Goal: Use online tool/utility: Utilize a website feature to perform a specific function

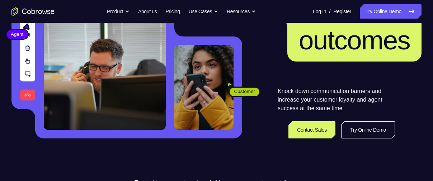
scroll to position [104, 0]
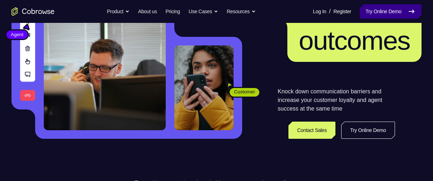
click at [394, 9] on link "Try Online Demo" at bounding box center [390, 11] width 62 height 14
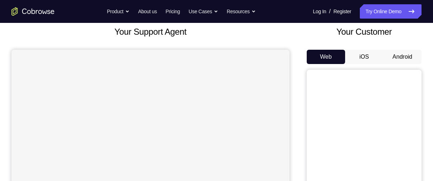
scroll to position [43, 0]
click at [402, 58] on button "Android" at bounding box center [402, 57] width 38 height 14
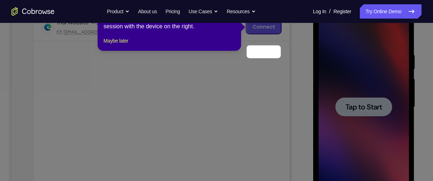
scroll to position [89, 0]
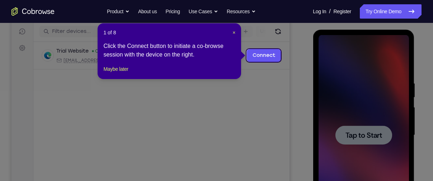
click at [292, 76] on icon at bounding box center [219, 90] width 438 height 181
click at [272, 57] on link "Connect" at bounding box center [264, 55] width 34 height 13
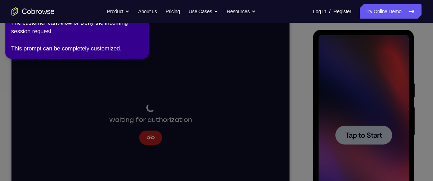
click at [356, 137] on icon at bounding box center [217, 89] width 441 height 184
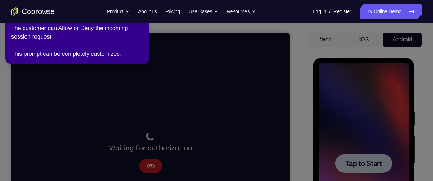
scroll to position [53, 0]
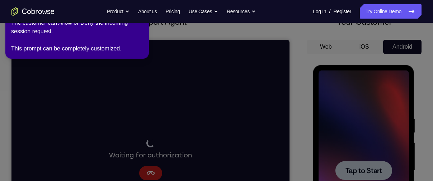
click at [302, 81] on icon at bounding box center [217, 89] width 441 height 184
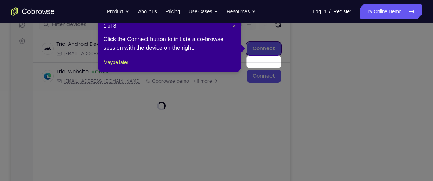
scroll to position [57, 0]
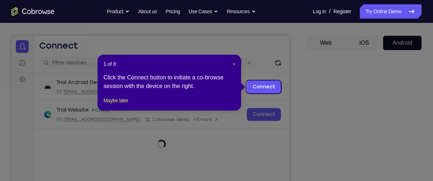
click at [233, 64] on span "×" at bounding box center [233, 64] width 3 height 6
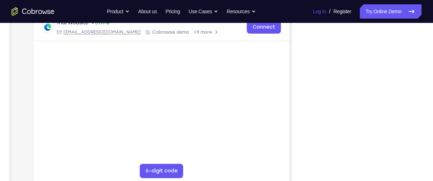
scroll to position [144, 0]
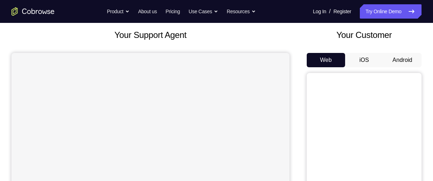
click at [396, 59] on button "Android" at bounding box center [402, 60] width 38 height 14
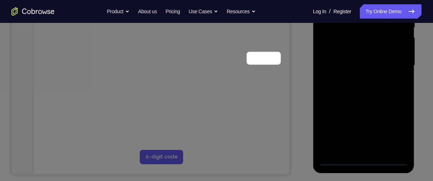
scroll to position [86, 0]
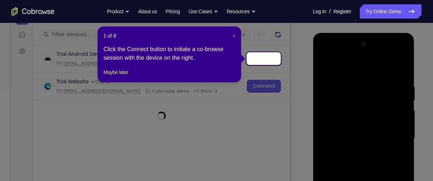
click at [233, 36] on header "1 of 8 ×" at bounding box center [169, 35] width 132 height 7
click at [233, 36] on span "×" at bounding box center [233, 36] width 3 height 6
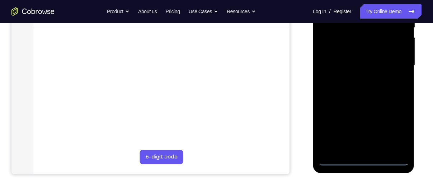
scroll to position [159, 0]
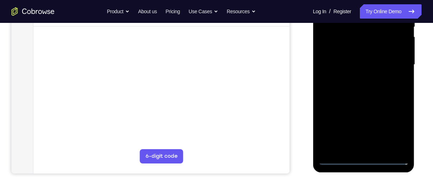
click at [363, 161] on div at bounding box center [363, 65] width 90 height 201
click at [391, 128] on div at bounding box center [363, 65] width 90 height 201
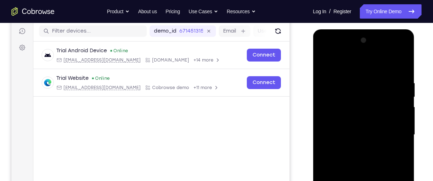
scroll to position [91, 0]
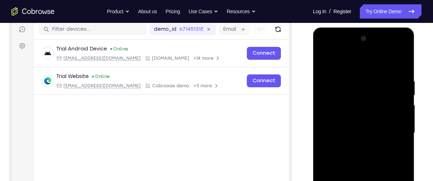
click at [353, 62] on div at bounding box center [363, 133] width 90 height 201
click at [334, 113] on div at bounding box center [363, 133] width 90 height 201
click at [343, 130] on div at bounding box center [363, 133] width 90 height 201
click at [344, 117] on div at bounding box center [363, 133] width 90 height 201
click at [371, 137] on div at bounding box center [363, 133] width 90 height 201
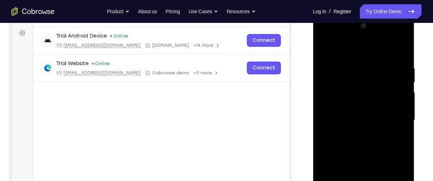
scroll to position [104, 0]
click at [366, 159] on div at bounding box center [363, 120] width 90 height 201
click at [396, 98] on div at bounding box center [363, 120] width 90 height 201
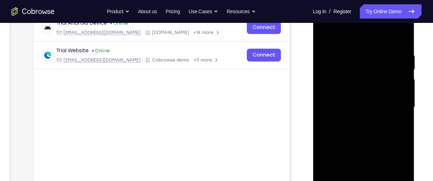
scroll to position [122, 0]
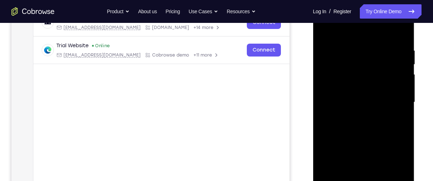
click at [362, 94] on div at bounding box center [363, 102] width 90 height 201
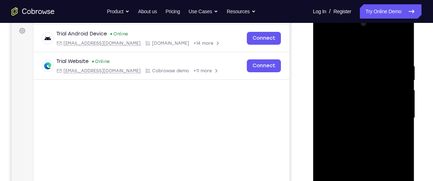
scroll to position [103, 0]
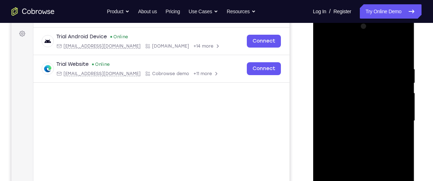
click at [362, 101] on div at bounding box center [363, 121] width 90 height 201
click at [356, 111] on div at bounding box center [363, 121] width 90 height 201
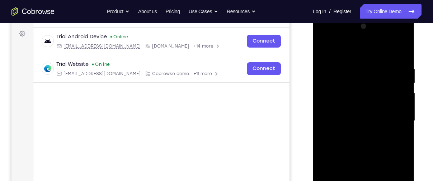
click at [356, 111] on div at bounding box center [363, 121] width 90 height 201
click at [360, 148] on div at bounding box center [363, 121] width 90 height 201
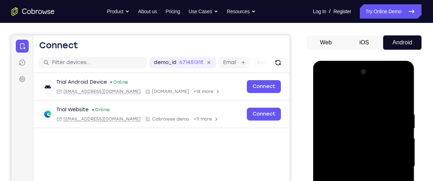
scroll to position [58, 0]
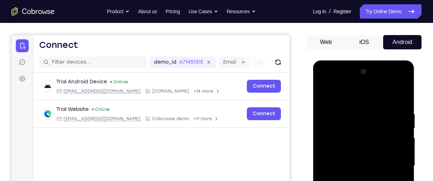
click at [391, 96] on div at bounding box center [363, 166] width 90 height 201
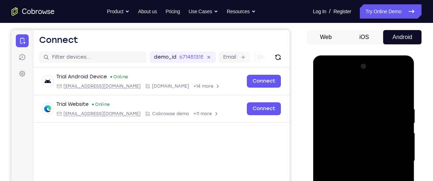
click at [334, 115] on div at bounding box center [363, 161] width 90 height 201
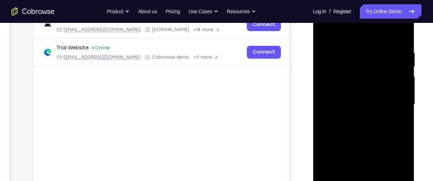
scroll to position [120, 0]
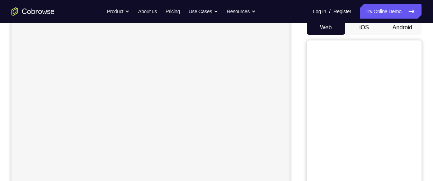
click at [392, 28] on button "Android" at bounding box center [402, 27] width 38 height 14
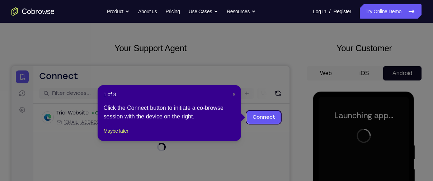
scroll to position [27, 0]
click at [234, 95] on span "×" at bounding box center [233, 95] width 3 height 6
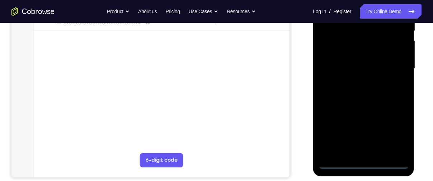
scroll to position [156, 0]
click at [362, 160] on div at bounding box center [363, 68] width 90 height 201
click at [362, 164] on div at bounding box center [363, 68] width 90 height 201
click at [394, 130] on div at bounding box center [363, 68] width 90 height 201
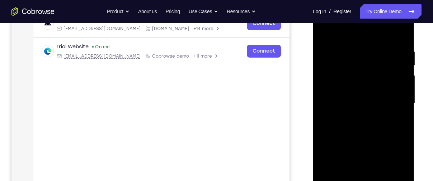
click at [390, 36] on div at bounding box center [363, 103] width 90 height 201
click at [370, 67] on div at bounding box center [363, 103] width 90 height 201
click at [350, 107] on div at bounding box center [363, 103] width 90 height 201
click at [331, 49] on div at bounding box center [363, 103] width 90 height 201
click at [397, 146] on div at bounding box center [363, 103] width 90 height 201
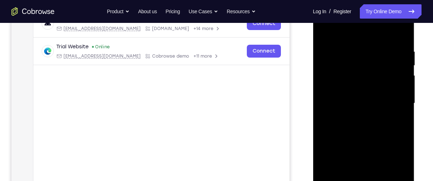
click at [397, 146] on div at bounding box center [363, 103] width 90 height 201
click at [391, 128] on div at bounding box center [363, 103] width 90 height 201
click at [330, 99] on div at bounding box center [363, 103] width 90 height 201
click at [333, 72] on div at bounding box center [363, 103] width 90 height 201
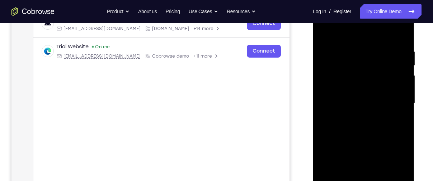
click at [350, 66] on div at bounding box center [363, 103] width 90 height 201
click at [393, 148] on div at bounding box center [363, 103] width 90 height 201
click at [341, 114] on div at bounding box center [363, 103] width 90 height 201
click at [352, 81] on div at bounding box center [363, 103] width 90 height 201
click at [366, 96] on div at bounding box center [363, 103] width 90 height 201
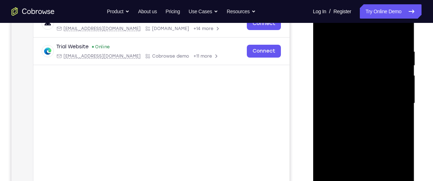
click at [364, 103] on div at bounding box center [363, 103] width 90 height 201
click at [365, 98] on div at bounding box center [363, 103] width 90 height 201
click at [361, 97] on div at bounding box center [363, 103] width 90 height 201
click at [366, 110] on div at bounding box center [363, 103] width 90 height 201
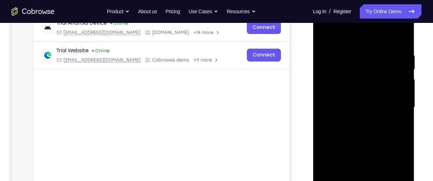
scroll to position [116, 0]
click at [370, 147] on div at bounding box center [363, 108] width 90 height 201
click at [381, 88] on div at bounding box center [363, 108] width 90 height 201
click at [394, 33] on div at bounding box center [363, 108] width 90 height 201
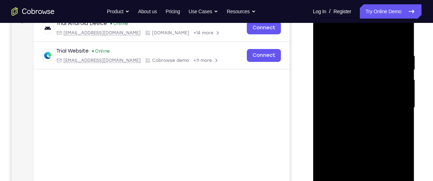
click at [324, 35] on div at bounding box center [363, 108] width 90 height 201
click at [324, 40] on div at bounding box center [363, 108] width 90 height 201
click at [337, 119] on div at bounding box center [363, 108] width 90 height 201
drag, startPoint x: 329, startPoint y: 132, endPoint x: 330, endPoint y: 124, distance: 7.6
click at [330, 124] on div at bounding box center [363, 108] width 90 height 201
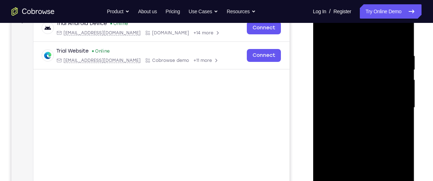
click at [330, 124] on div at bounding box center [363, 108] width 90 height 201
click at [343, 143] on div at bounding box center [363, 108] width 90 height 201
click at [365, 82] on div at bounding box center [363, 108] width 90 height 201
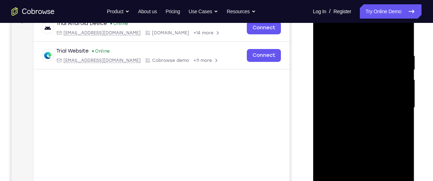
click at [365, 82] on div at bounding box center [363, 108] width 90 height 201
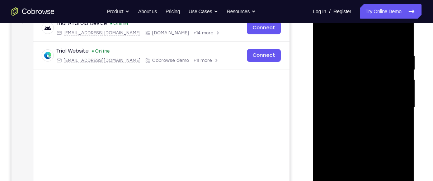
click at [365, 82] on div at bounding box center [363, 108] width 90 height 201
click at [366, 93] on div at bounding box center [363, 108] width 90 height 201
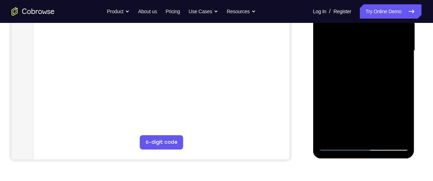
scroll to position [181, 0]
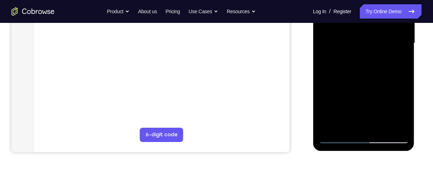
click at [365, 131] on div at bounding box center [363, 43] width 90 height 201
click at [367, 132] on div at bounding box center [363, 43] width 90 height 201
click at [371, 132] on div at bounding box center [363, 43] width 90 height 201
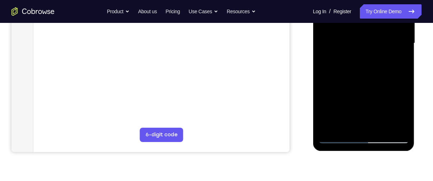
click at [371, 132] on div at bounding box center [363, 43] width 90 height 201
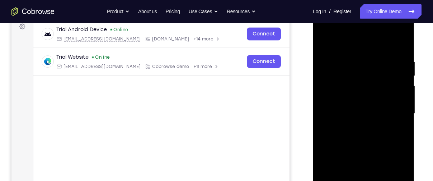
scroll to position [163, 0]
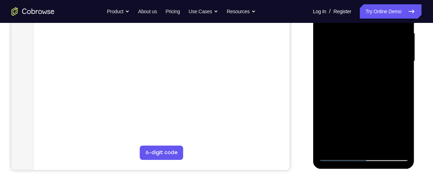
click at [372, 150] on div at bounding box center [363, 61] width 90 height 201
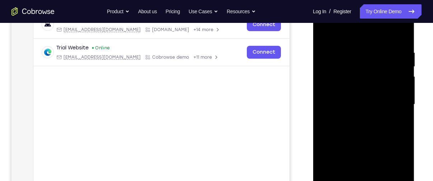
scroll to position [117, 0]
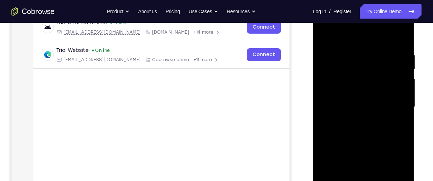
click at [346, 105] on div at bounding box center [363, 107] width 90 height 201
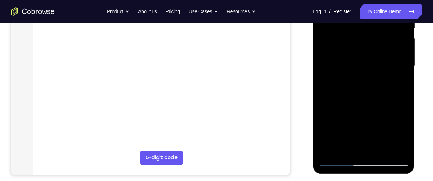
scroll to position [159, 0]
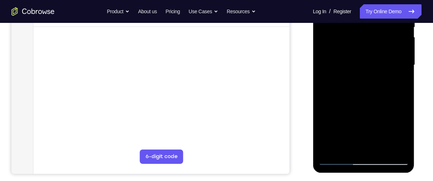
click at [359, 89] on div at bounding box center [363, 65] width 90 height 201
click at [359, 88] on div at bounding box center [363, 65] width 90 height 201
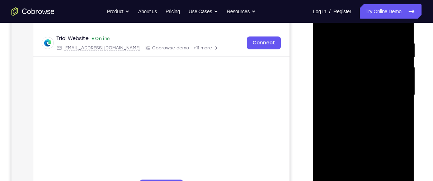
scroll to position [146, 0]
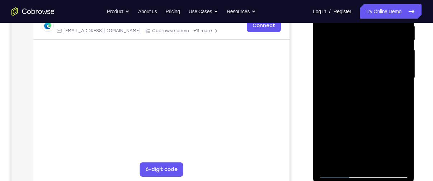
click at [363, 162] on div at bounding box center [363, 78] width 90 height 201
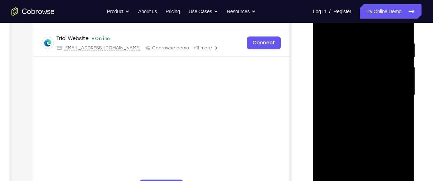
scroll to position [125, 0]
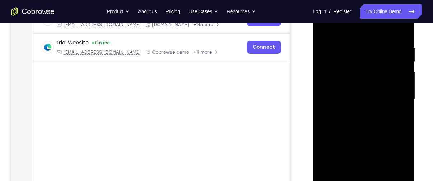
click at [368, 89] on div at bounding box center [363, 99] width 90 height 201
click at [324, 105] on div at bounding box center [363, 99] width 90 height 201
click at [402, 105] on div at bounding box center [363, 99] width 90 height 201
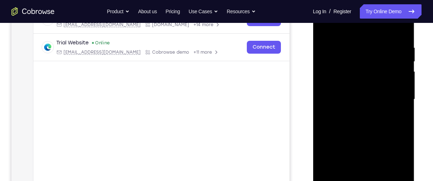
click at [323, 106] on div at bounding box center [363, 99] width 90 height 201
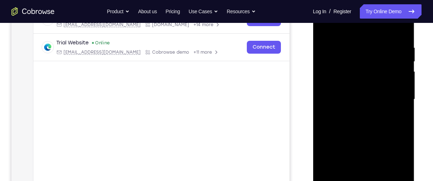
click at [323, 106] on div at bounding box center [363, 99] width 90 height 201
click at [323, 104] on div at bounding box center [363, 99] width 90 height 201
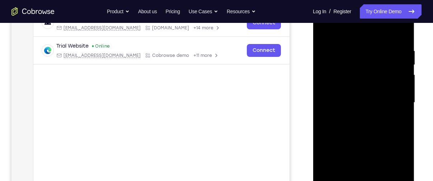
scroll to position [115, 0]
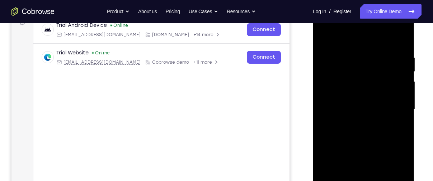
click at [324, 112] on div at bounding box center [363, 109] width 90 height 201
click at [323, 116] on div at bounding box center [363, 109] width 90 height 201
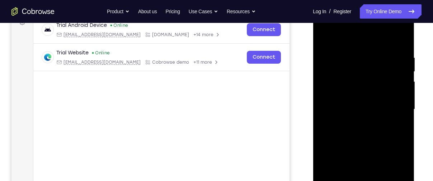
click at [323, 116] on div at bounding box center [363, 109] width 90 height 201
click at [324, 116] on div at bounding box center [363, 109] width 90 height 201
click at [323, 40] on div at bounding box center [363, 109] width 90 height 201
click at [340, 46] on div at bounding box center [363, 109] width 90 height 201
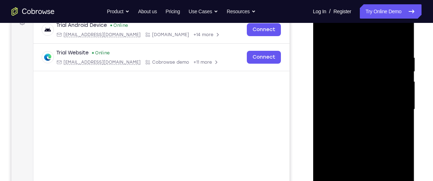
click at [371, 37] on div at bounding box center [363, 109] width 90 height 201
click at [403, 37] on div at bounding box center [363, 109] width 90 height 201
click at [400, 35] on div at bounding box center [363, 109] width 90 height 201
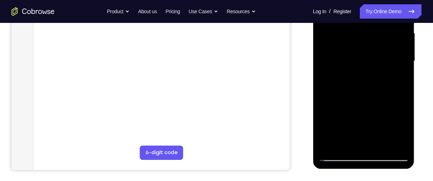
scroll to position [165, 0]
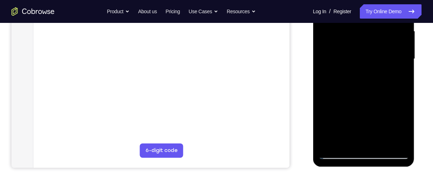
drag, startPoint x: 378, startPoint y: 125, endPoint x: 366, endPoint y: 95, distance: 31.5
click at [366, 95] on div at bounding box center [363, 59] width 90 height 201
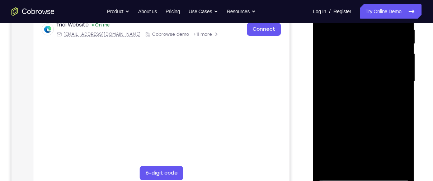
scroll to position [143, 0]
drag, startPoint x: 366, startPoint y: 129, endPoint x: 365, endPoint y: 89, distance: 40.2
click at [365, 89] on div at bounding box center [363, 81] width 90 height 201
drag, startPoint x: 363, startPoint y: 117, endPoint x: 364, endPoint y: 157, distance: 40.2
click at [364, 157] on div at bounding box center [363, 81] width 90 height 201
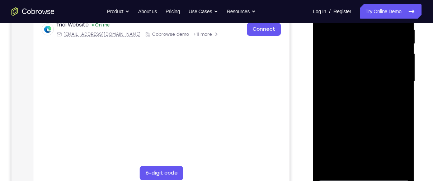
click at [382, 90] on div at bounding box center [363, 81] width 90 height 201
drag, startPoint x: 370, startPoint y: 119, endPoint x: 370, endPoint y: 75, distance: 44.1
click at [370, 75] on div at bounding box center [363, 81] width 90 height 201
drag, startPoint x: 369, startPoint y: 113, endPoint x: 371, endPoint y: 67, distance: 46.2
click at [371, 67] on div at bounding box center [363, 81] width 90 height 201
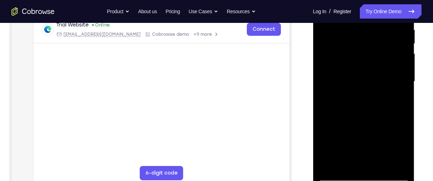
drag, startPoint x: 362, startPoint y: 115, endPoint x: 365, endPoint y: 75, distance: 40.2
click at [365, 75] on div at bounding box center [363, 81] width 90 height 201
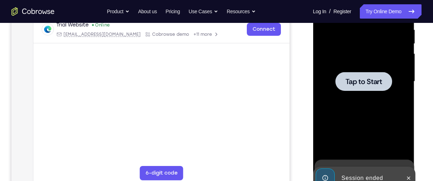
click at [357, 78] on span "Tap to Start" at bounding box center [363, 81] width 37 height 7
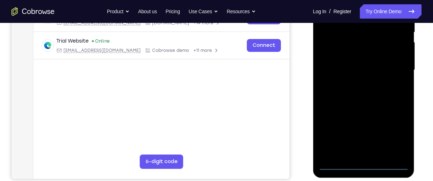
scroll to position [155, 0]
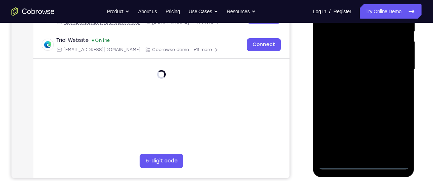
click at [361, 163] on div at bounding box center [363, 69] width 90 height 201
click at [399, 131] on div at bounding box center [363, 69] width 90 height 201
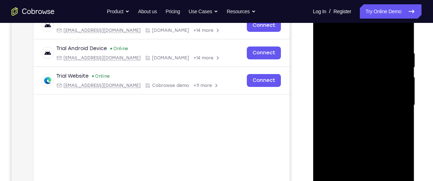
scroll to position [119, 0]
click at [374, 37] on div at bounding box center [363, 105] width 90 height 201
click at [335, 83] on div at bounding box center [363, 105] width 90 height 201
click at [352, 105] on div at bounding box center [363, 105] width 90 height 201
click at [352, 97] on div at bounding box center [363, 105] width 90 height 201
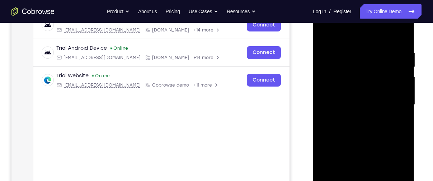
click at [356, 112] on div at bounding box center [363, 105] width 90 height 201
click at [398, 34] on div at bounding box center [363, 105] width 90 height 201
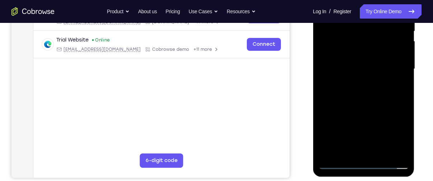
scroll to position [158, 0]
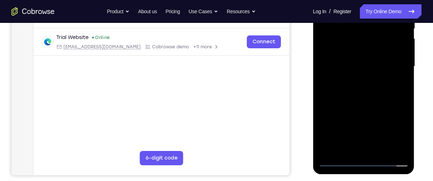
click at [383, 150] on div at bounding box center [363, 66] width 90 height 201
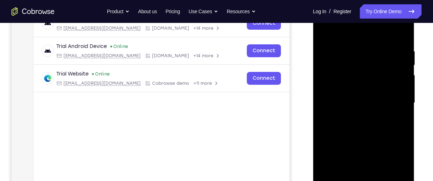
scroll to position [120, 0]
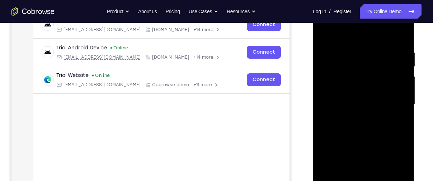
drag, startPoint x: 359, startPoint y: 120, endPoint x: 359, endPoint y: 85, distance: 35.1
click at [359, 85] on div at bounding box center [363, 104] width 90 height 201
drag, startPoint x: 338, startPoint y: 126, endPoint x: 347, endPoint y: 64, distance: 62.7
click at [347, 64] on div at bounding box center [363, 104] width 90 height 201
click at [372, 82] on div at bounding box center [363, 104] width 90 height 201
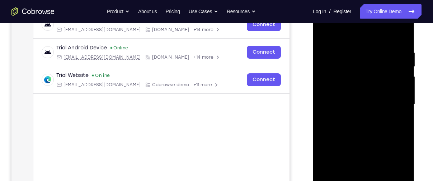
drag, startPoint x: 336, startPoint y: 113, endPoint x: 336, endPoint y: 86, distance: 27.2
click at [336, 86] on div at bounding box center [363, 104] width 90 height 201
drag, startPoint x: 358, startPoint y: 102, endPoint x: 357, endPoint y: 63, distance: 38.4
click at [357, 63] on div at bounding box center [363, 104] width 90 height 201
drag, startPoint x: 359, startPoint y: 120, endPoint x: 363, endPoint y: 67, distance: 52.5
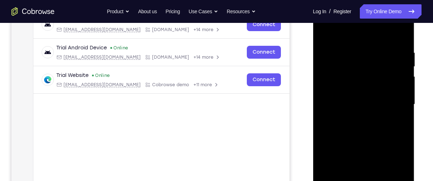
click at [363, 67] on div at bounding box center [363, 104] width 90 height 201
drag, startPoint x: 361, startPoint y: 136, endPoint x: 371, endPoint y: 49, distance: 87.3
click at [371, 49] on div at bounding box center [363, 104] width 90 height 201
drag, startPoint x: 366, startPoint y: 123, endPoint x: 372, endPoint y: 38, distance: 84.8
click at [372, 38] on div at bounding box center [363, 104] width 90 height 201
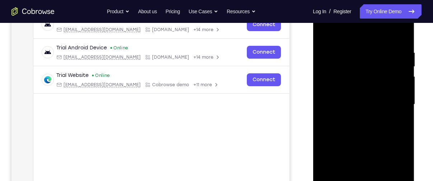
drag, startPoint x: 364, startPoint y: 125, endPoint x: 369, endPoint y: 64, distance: 61.1
click at [369, 64] on div at bounding box center [363, 104] width 90 height 201
drag, startPoint x: 370, startPoint y: 95, endPoint x: 372, endPoint y: 39, distance: 55.6
click at [372, 39] on div at bounding box center [363, 104] width 90 height 201
drag, startPoint x: 372, startPoint y: 100, endPoint x: 382, endPoint y: 26, distance: 75.2
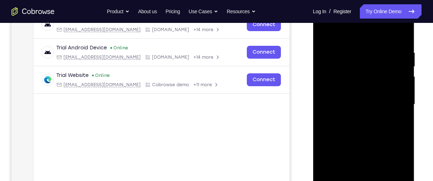
click at [382, 26] on div at bounding box center [363, 104] width 90 height 201
drag, startPoint x: 358, startPoint y: 80, endPoint x: 401, endPoint y: 72, distance: 43.7
click at [401, 72] on div at bounding box center [363, 104] width 90 height 201
drag, startPoint x: 350, startPoint y: 81, endPoint x: 393, endPoint y: 77, distance: 43.2
click at [393, 77] on div at bounding box center [363, 104] width 90 height 201
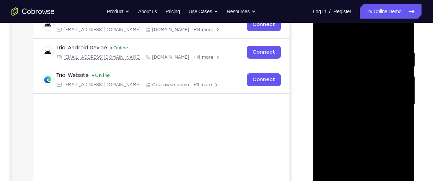
drag, startPoint x: 332, startPoint y: 82, endPoint x: 388, endPoint y: 77, distance: 56.1
click at [388, 77] on div at bounding box center [363, 104] width 90 height 201
drag, startPoint x: 334, startPoint y: 82, endPoint x: 396, endPoint y: 76, distance: 62.3
click at [396, 76] on div at bounding box center [363, 104] width 90 height 201
drag, startPoint x: 366, startPoint y: 96, endPoint x: 358, endPoint y: 33, distance: 63.9
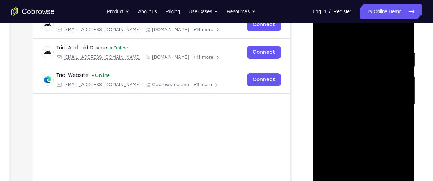
click at [358, 33] on div at bounding box center [363, 104] width 90 height 201
drag, startPoint x: 359, startPoint y: 127, endPoint x: 368, endPoint y: 59, distance: 68.8
click at [368, 59] on div at bounding box center [363, 104] width 90 height 201
drag, startPoint x: 372, startPoint y: 129, endPoint x: 374, endPoint y: 85, distance: 43.8
click at [374, 85] on div at bounding box center [363, 104] width 90 height 201
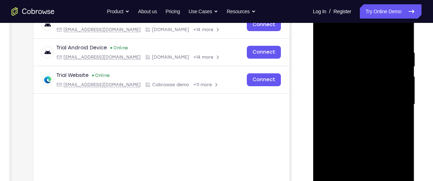
click at [343, 80] on div at bounding box center [363, 104] width 90 height 201
drag, startPoint x: 356, startPoint y: 119, endPoint x: 355, endPoint y: 72, distance: 46.9
click at [355, 72] on div at bounding box center [363, 104] width 90 height 201
drag, startPoint x: 352, startPoint y: 145, endPoint x: 357, endPoint y: 47, distance: 98.7
click at [357, 47] on div at bounding box center [363, 104] width 90 height 201
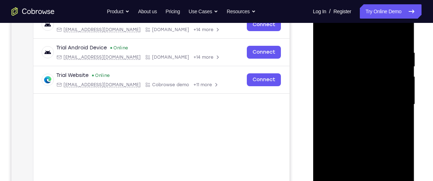
drag, startPoint x: 361, startPoint y: 114, endPoint x: 366, endPoint y: 14, distance: 100.5
click at [366, 14] on div at bounding box center [363, 104] width 90 height 201
click at [363, 116] on div at bounding box center [363, 104] width 90 height 201
drag, startPoint x: 363, startPoint y: 116, endPoint x: 365, endPoint y: 98, distance: 18.7
click at [365, 98] on div at bounding box center [363, 104] width 90 height 201
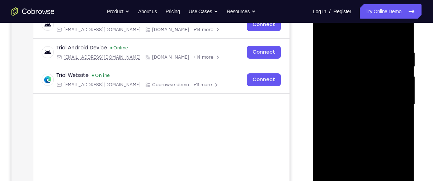
click at [403, 32] on div at bounding box center [363, 104] width 90 height 201
drag, startPoint x: 346, startPoint y: 87, endPoint x: 359, endPoint y: 3, distance: 84.8
click at [359, 3] on div at bounding box center [362, 106] width 101 height 214
drag, startPoint x: 352, startPoint y: 117, endPoint x: 354, endPoint y: 74, distance: 43.1
click at [354, 74] on div at bounding box center [363, 104] width 90 height 201
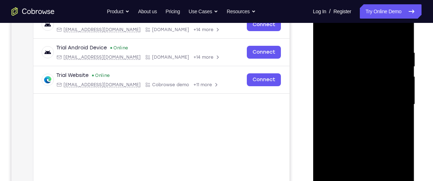
drag, startPoint x: 361, startPoint y: 130, endPoint x: 363, endPoint y: 117, distance: 13.1
click at [363, 117] on div at bounding box center [363, 104] width 90 height 201
drag, startPoint x: 383, startPoint y: 130, endPoint x: 385, endPoint y: 92, distance: 38.4
click at [385, 92] on div at bounding box center [363, 104] width 90 height 201
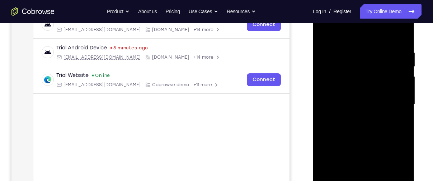
drag, startPoint x: 385, startPoint y: 92, endPoint x: 388, endPoint y: 118, distance: 26.4
click at [388, 118] on div at bounding box center [363, 104] width 90 height 201
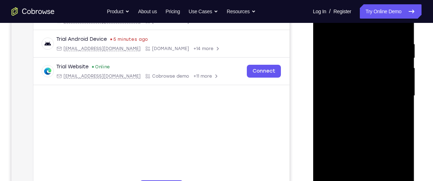
scroll to position [128, 0]
drag, startPoint x: 376, startPoint y: 108, endPoint x: 377, endPoint y: 83, distance: 24.4
click at [377, 83] on div at bounding box center [363, 96] width 90 height 201
drag, startPoint x: 365, startPoint y: 120, endPoint x: 366, endPoint y: 105, distance: 15.1
click at [366, 105] on div at bounding box center [363, 96] width 90 height 201
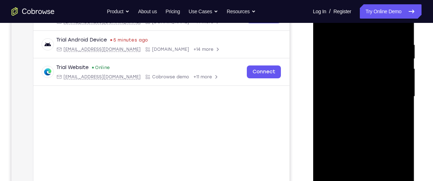
drag, startPoint x: 366, startPoint y: 105, endPoint x: 366, endPoint y: 71, distance: 34.4
click at [366, 71] on div at bounding box center [363, 96] width 90 height 201
drag, startPoint x: 366, startPoint y: 111, endPoint x: 366, endPoint y: 98, distance: 13.3
click at [366, 98] on div at bounding box center [363, 96] width 90 height 201
drag, startPoint x: 366, startPoint y: 106, endPoint x: 374, endPoint y: 69, distance: 38.3
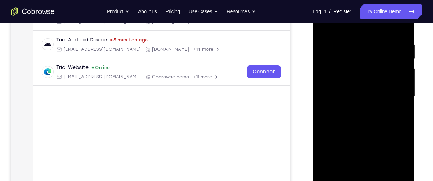
click at [374, 69] on div at bounding box center [363, 96] width 90 height 201
drag, startPoint x: 362, startPoint y: 121, endPoint x: 372, endPoint y: 61, distance: 60.3
click at [372, 61] on div at bounding box center [363, 96] width 90 height 201
drag, startPoint x: 364, startPoint y: 118, endPoint x: 376, endPoint y: 58, distance: 61.1
click at [376, 58] on div at bounding box center [363, 96] width 90 height 201
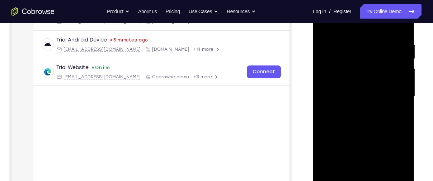
drag, startPoint x: 385, startPoint y: 116, endPoint x: 395, endPoint y: 62, distance: 55.1
click at [395, 62] on div at bounding box center [363, 96] width 90 height 201
drag, startPoint x: 353, startPoint y: 134, endPoint x: 382, endPoint y: 35, distance: 103.0
click at [382, 35] on div at bounding box center [363, 96] width 90 height 201
drag, startPoint x: 360, startPoint y: 126, endPoint x: 376, endPoint y: 54, distance: 74.2
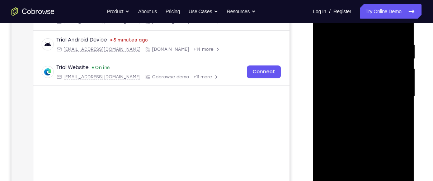
click at [376, 54] on div at bounding box center [363, 96] width 90 height 201
drag, startPoint x: 368, startPoint y: 107, endPoint x: 367, endPoint y: 95, distance: 12.3
click at [367, 95] on div at bounding box center [363, 96] width 90 height 201
drag, startPoint x: 367, startPoint y: 95, endPoint x: 374, endPoint y: 57, distance: 38.3
click at [374, 57] on div at bounding box center [363, 96] width 90 height 201
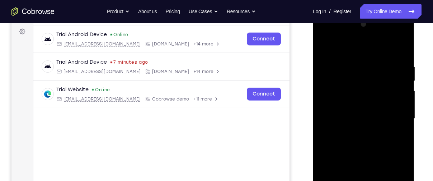
scroll to position [105, 0]
drag, startPoint x: 354, startPoint y: 135, endPoint x: 364, endPoint y: 47, distance: 88.4
click at [364, 47] on div at bounding box center [363, 119] width 90 height 201
drag, startPoint x: 358, startPoint y: 129, endPoint x: 368, endPoint y: 77, distance: 53.6
click at [368, 77] on div at bounding box center [363, 119] width 90 height 201
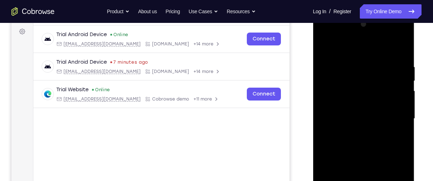
drag, startPoint x: 366, startPoint y: 112, endPoint x: 374, endPoint y: 57, distance: 55.8
click at [374, 57] on div at bounding box center [363, 119] width 90 height 201
drag, startPoint x: 358, startPoint y: 150, endPoint x: 372, endPoint y: 55, distance: 95.6
click at [372, 55] on div at bounding box center [363, 119] width 90 height 201
drag, startPoint x: 353, startPoint y: 134, endPoint x: 367, endPoint y: 67, distance: 68.0
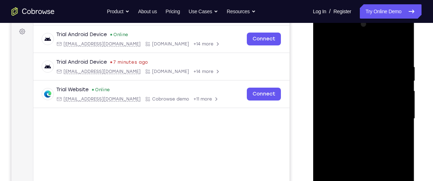
click at [367, 67] on div at bounding box center [363, 119] width 90 height 201
drag, startPoint x: 353, startPoint y: 134, endPoint x: 366, endPoint y: 55, distance: 80.0
click at [366, 55] on div at bounding box center [363, 119] width 90 height 201
drag, startPoint x: 360, startPoint y: 129, endPoint x: 369, endPoint y: 82, distance: 47.7
click at [369, 82] on div at bounding box center [363, 119] width 90 height 201
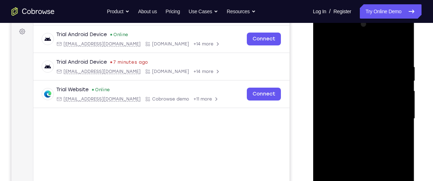
drag, startPoint x: 364, startPoint y: 107, endPoint x: 375, endPoint y: 42, distance: 66.2
click at [375, 42] on div at bounding box center [363, 119] width 90 height 201
drag, startPoint x: 363, startPoint y: 135, endPoint x: 377, endPoint y: 57, distance: 78.9
click at [377, 57] on div at bounding box center [363, 119] width 90 height 201
drag, startPoint x: 335, startPoint y: 78, endPoint x: 335, endPoint y: 121, distance: 42.3
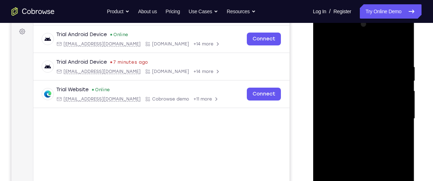
click at [335, 121] on div at bounding box center [363, 119] width 90 height 201
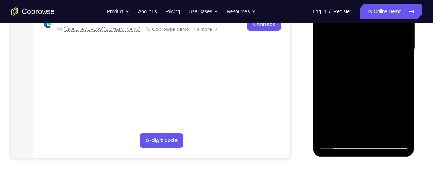
scroll to position [176, 0]
click at [338, 143] on div at bounding box center [363, 48] width 90 height 201
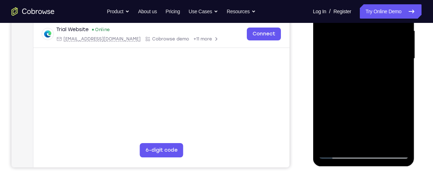
scroll to position [165, 0]
click at [360, 139] on div at bounding box center [363, 59] width 90 height 201
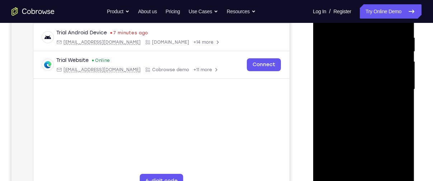
scroll to position [135, 0]
drag, startPoint x: 364, startPoint y: 116, endPoint x: 373, endPoint y: 80, distance: 37.6
click at [373, 80] on div at bounding box center [363, 89] width 90 height 201
click at [385, 87] on div at bounding box center [363, 89] width 90 height 201
drag, startPoint x: 368, startPoint y: 116, endPoint x: 377, endPoint y: 61, distance: 56.3
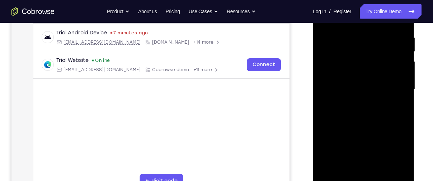
click at [377, 61] on div at bounding box center [363, 89] width 90 height 201
click at [338, 63] on div at bounding box center [363, 89] width 90 height 201
drag, startPoint x: 356, startPoint y: 109, endPoint x: 361, endPoint y: 72, distance: 36.9
click at [361, 72] on div at bounding box center [363, 89] width 90 height 201
drag, startPoint x: 363, startPoint y: 105, endPoint x: 363, endPoint y: 83, distance: 21.5
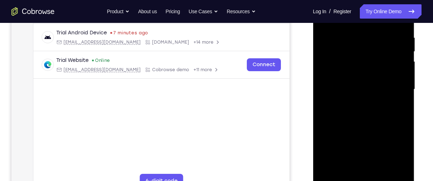
click at [363, 83] on div at bounding box center [363, 89] width 90 height 201
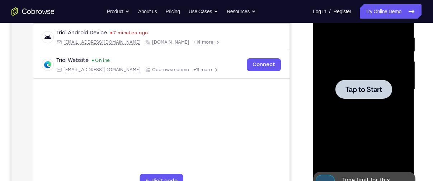
drag, startPoint x: 351, startPoint y: 126, endPoint x: 354, endPoint y: 101, distance: 25.6
click at [357, 88] on span "Tap to Start" at bounding box center [363, 89] width 37 height 7
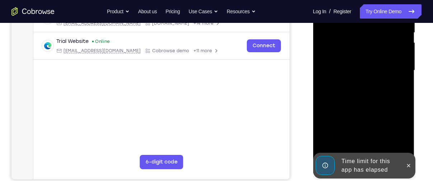
scroll to position [154, 0]
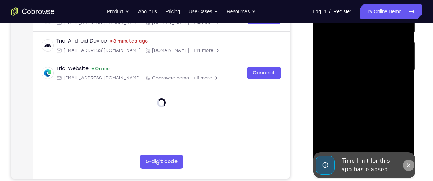
click at [409, 167] on icon at bounding box center [408, 166] width 6 height 6
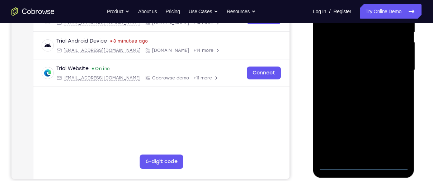
click at [368, 166] on div at bounding box center [363, 70] width 90 height 201
click at [396, 129] on div at bounding box center [363, 70] width 90 height 201
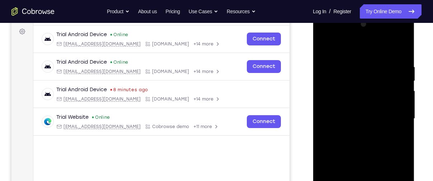
scroll to position [105, 0]
click at [356, 53] on div at bounding box center [363, 119] width 90 height 201
click at [338, 102] on div at bounding box center [363, 119] width 90 height 201
click at [356, 119] on div at bounding box center [363, 119] width 90 height 201
click at [357, 113] on div at bounding box center [363, 119] width 90 height 201
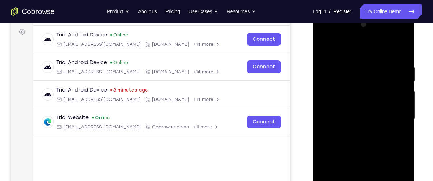
click at [362, 123] on div at bounding box center [363, 119] width 90 height 201
click at [396, 51] on div at bounding box center [363, 119] width 90 height 201
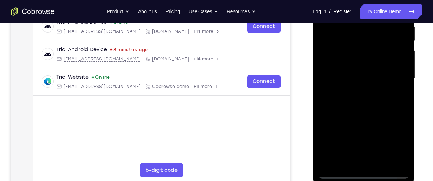
scroll to position [141, 0]
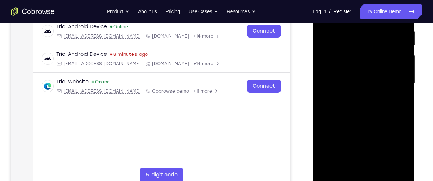
click at [378, 111] on div at bounding box center [363, 83] width 90 height 201
click at [375, 128] on div at bounding box center [363, 83] width 90 height 201
click at [381, 70] on div at bounding box center [363, 83] width 90 height 201
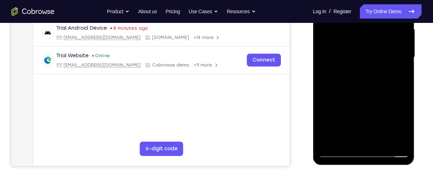
scroll to position [167, 0]
drag, startPoint x: 368, startPoint y: 127, endPoint x: 367, endPoint y: 96, distance: 30.5
click at [367, 96] on div at bounding box center [363, 57] width 90 height 201
click at [366, 137] on div at bounding box center [363, 57] width 90 height 201
drag, startPoint x: 369, startPoint y: 102, endPoint x: 373, endPoint y: 147, distance: 45.3
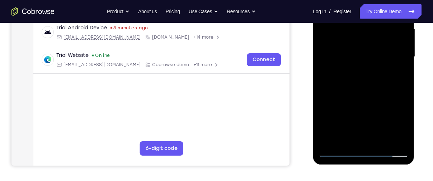
click at [373, 147] on div at bounding box center [363, 57] width 90 height 201
drag, startPoint x: 364, startPoint y: 92, endPoint x: 368, endPoint y: 140, distance: 48.2
click at [368, 140] on div at bounding box center [363, 57] width 90 height 201
click at [356, 50] on div at bounding box center [363, 57] width 90 height 201
drag, startPoint x: 356, startPoint y: 50, endPoint x: 357, endPoint y: 46, distance: 4.1
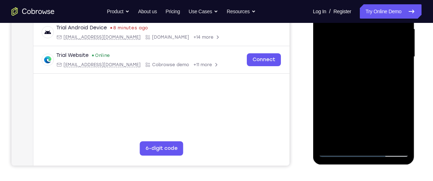
click at [357, 46] on div at bounding box center [363, 57] width 90 height 201
click at [339, 43] on div at bounding box center [363, 57] width 90 height 201
click at [360, 135] on div at bounding box center [363, 57] width 90 height 201
click at [372, 85] on div at bounding box center [363, 57] width 90 height 201
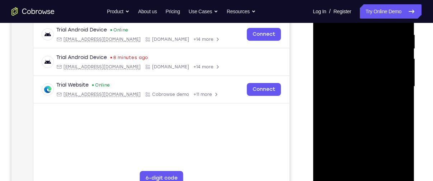
scroll to position [138, 0]
click at [378, 124] on div at bounding box center [363, 86] width 90 height 201
click at [382, 71] on div at bounding box center [363, 86] width 90 height 201
drag, startPoint x: 379, startPoint y: 136, endPoint x: 379, endPoint y: 106, distance: 30.1
click at [379, 106] on div at bounding box center [363, 86] width 90 height 201
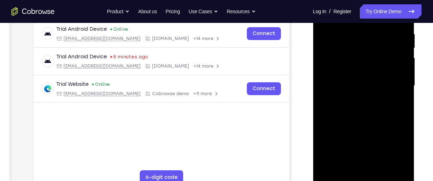
click at [378, 167] on div at bounding box center [363, 86] width 90 height 201
click at [364, 167] on div at bounding box center [363, 86] width 90 height 201
click at [353, 69] on div at bounding box center [363, 86] width 90 height 201
click at [368, 100] on div at bounding box center [363, 86] width 90 height 201
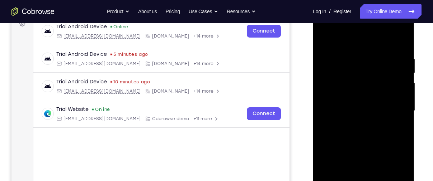
scroll to position [113, 0]
click at [338, 45] on div at bounding box center [363, 111] width 90 height 201
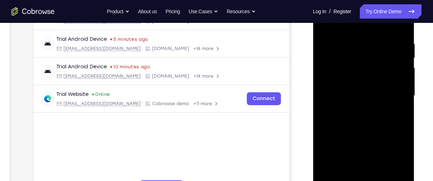
scroll to position [129, 0]
click at [371, 71] on div at bounding box center [363, 95] width 90 height 201
click at [402, 32] on div at bounding box center [363, 95] width 90 height 201
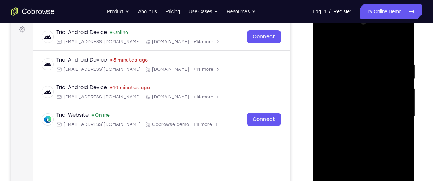
scroll to position [108, 0]
click at [336, 43] on div at bounding box center [363, 116] width 90 height 201
click at [356, 77] on div at bounding box center [363, 116] width 90 height 201
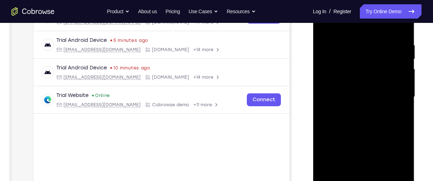
scroll to position [128, 0]
click at [403, 26] on div at bounding box center [363, 96] width 90 height 201
click at [323, 70] on div at bounding box center [363, 96] width 90 height 201
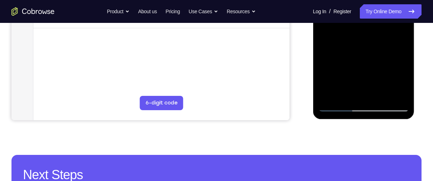
scroll to position [214, 0]
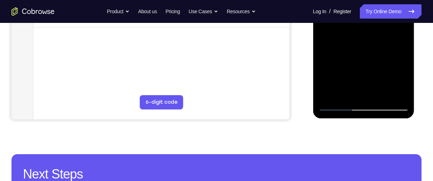
click at [365, 77] on div at bounding box center [363, 10] width 90 height 201
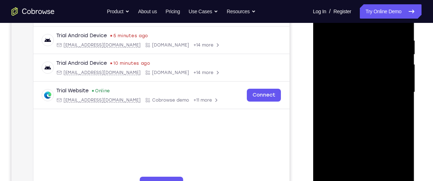
scroll to position [132, 0]
click at [321, 79] on div at bounding box center [363, 92] width 90 height 201
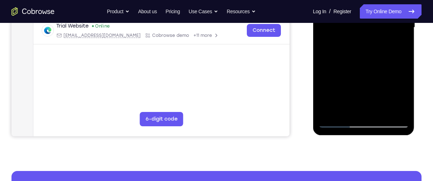
scroll to position [197, 0]
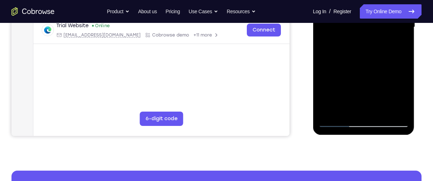
click at [382, 109] on div at bounding box center [363, 27] width 90 height 201
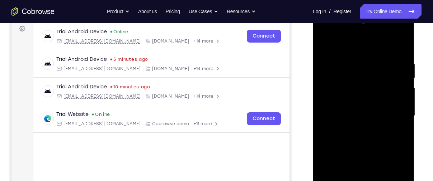
scroll to position [107, 0]
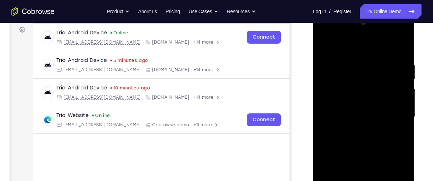
click at [405, 46] on div at bounding box center [363, 117] width 90 height 201
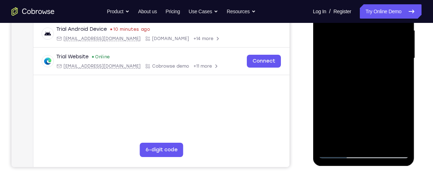
scroll to position [166, 0]
drag, startPoint x: 359, startPoint y: 9, endPoint x: 363, endPoint y: 39, distance: 30.0
click at [363, 39] on div at bounding box center [363, 58] width 90 height 201
drag, startPoint x: 369, startPoint y: 73, endPoint x: 374, endPoint y: 27, distance: 46.8
click at [374, 27] on div at bounding box center [363, 58] width 90 height 201
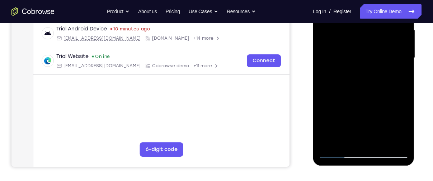
drag, startPoint x: 369, startPoint y: 77, endPoint x: 686, endPoint y: -35, distance: 335.6
click at [373, 13] on div at bounding box center [363, 58] width 90 height 201
drag, startPoint x: 372, startPoint y: 75, endPoint x: 380, endPoint y: 44, distance: 32.2
click at [380, 44] on div at bounding box center [363, 58] width 90 height 201
drag, startPoint x: 360, startPoint y: 91, endPoint x: 374, endPoint y: 29, distance: 63.5
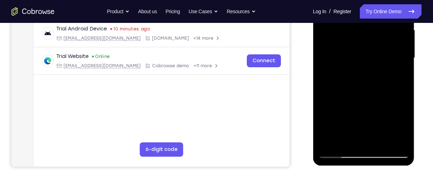
click at [374, 29] on div at bounding box center [363, 58] width 90 height 201
drag, startPoint x: 367, startPoint y: 89, endPoint x: 376, endPoint y: 40, distance: 49.9
click at [376, 40] on div at bounding box center [363, 58] width 90 height 201
drag, startPoint x: 366, startPoint y: 86, endPoint x: 370, endPoint y: 49, distance: 37.2
click at [370, 49] on div at bounding box center [363, 58] width 90 height 201
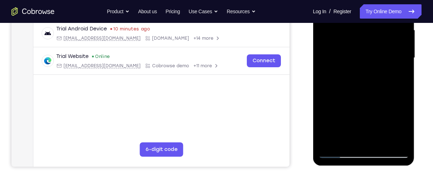
drag, startPoint x: 363, startPoint y: 82, endPoint x: 370, endPoint y: 32, distance: 51.0
click at [370, 32] on div at bounding box center [363, 58] width 90 height 201
drag, startPoint x: 366, startPoint y: 73, endPoint x: 363, endPoint y: 32, distance: 42.0
click at [363, 32] on div at bounding box center [363, 58] width 90 height 201
drag, startPoint x: 363, startPoint y: 78, endPoint x: 366, endPoint y: 27, distance: 51.3
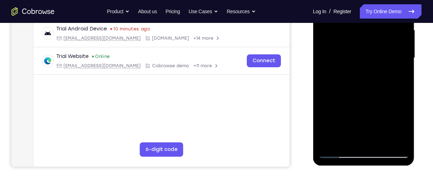
click at [366, 27] on div at bounding box center [363, 58] width 90 height 201
drag, startPoint x: 366, startPoint y: 74, endPoint x: 368, endPoint y: 39, distance: 35.2
click at [368, 39] on div at bounding box center [363, 58] width 90 height 201
drag, startPoint x: 367, startPoint y: 63, endPoint x: 370, endPoint y: 32, distance: 31.6
click at [370, 32] on div at bounding box center [363, 58] width 90 height 201
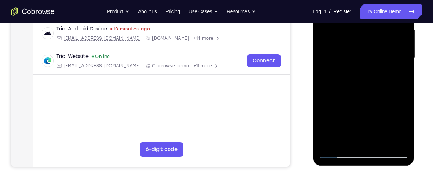
drag, startPoint x: 369, startPoint y: 77, endPoint x: 370, endPoint y: 36, distance: 41.6
click at [370, 36] on div at bounding box center [363, 58] width 90 height 201
drag, startPoint x: 369, startPoint y: 70, endPoint x: 371, endPoint y: 29, distance: 41.6
click at [371, 29] on div at bounding box center [363, 58] width 90 height 201
drag, startPoint x: 369, startPoint y: 89, endPoint x: 376, endPoint y: 20, distance: 69.9
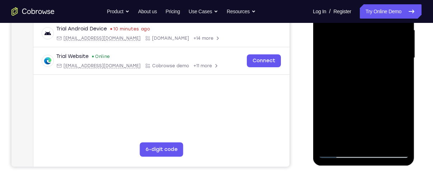
click at [376, 20] on div at bounding box center [363, 58] width 90 height 201
drag, startPoint x: 369, startPoint y: 82, endPoint x: 374, endPoint y: 33, distance: 48.9
click at [374, 33] on div at bounding box center [363, 58] width 90 height 201
drag, startPoint x: 364, startPoint y: 90, endPoint x: 372, endPoint y: 46, distance: 44.4
click at [372, 46] on div at bounding box center [363, 58] width 90 height 201
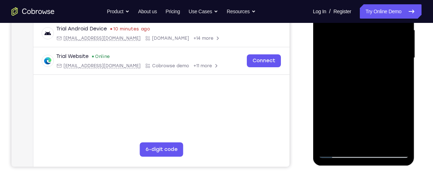
drag, startPoint x: 365, startPoint y: 86, endPoint x: 378, endPoint y: 25, distance: 61.8
click at [378, 25] on div at bounding box center [363, 58] width 90 height 201
drag, startPoint x: 360, startPoint y: 106, endPoint x: 373, endPoint y: 52, distance: 56.1
click at [373, 52] on div at bounding box center [363, 58] width 90 height 201
drag, startPoint x: 368, startPoint y: 91, endPoint x: 373, endPoint y: 29, distance: 61.8
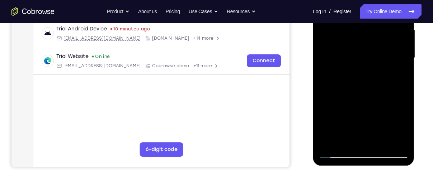
click at [373, 29] on div at bounding box center [363, 58] width 90 height 201
drag, startPoint x: 368, startPoint y: 88, endPoint x: 381, endPoint y: 23, distance: 66.6
click at [381, 23] on div at bounding box center [363, 58] width 90 height 201
drag, startPoint x: 365, startPoint y: 96, endPoint x: 373, endPoint y: 66, distance: 31.8
click at [373, 66] on div at bounding box center [363, 58] width 90 height 201
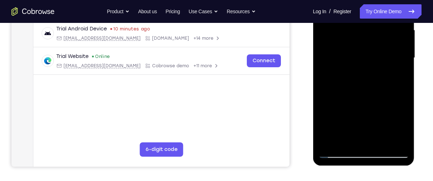
drag, startPoint x: 360, startPoint y: 85, endPoint x: 371, endPoint y: 18, distance: 67.6
click at [371, 18] on div at bounding box center [363, 58] width 90 height 201
drag, startPoint x: 358, startPoint y: 75, endPoint x: 374, endPoint y: 34, distance: 43.8
click at [374, 34] on div at bounding box center [363, 58] width 90 height 201
click at [334, 39] on div at bounding box center [363, 58] width 90 height 201
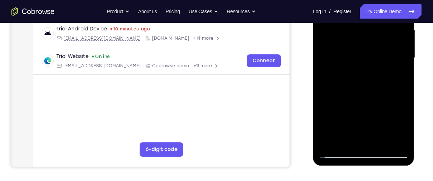
drag, startPoint x: 348, startPoint y: 80, endPoint x: 349, endPoint y: 67, distance: 12.9
click at [349, 67] on div at bounding box center [363, 58] width 90 height 201
drag, startPoint x: 348, startPoint y: 90, endPoint x: 351, endPoint y: 63, distance: 27.7
click at [351, 63] on div at bounding box center [363, 58] width 90 height 201
